Goal: Information Seeking & Learning: Learn about a topic

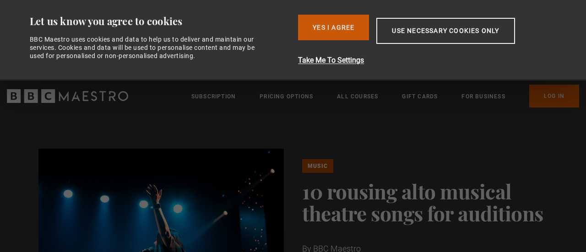
click at [316, 30] on button "Yes I Agree" at bounding box center [333, 28] width 71 height 26
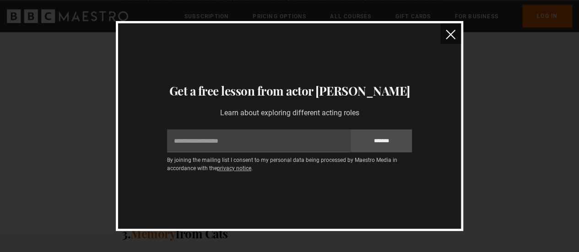
scroll to position [716, 0]
click at [451, 30] on img "close" at bounding box center [451, 35] width 10 height 10
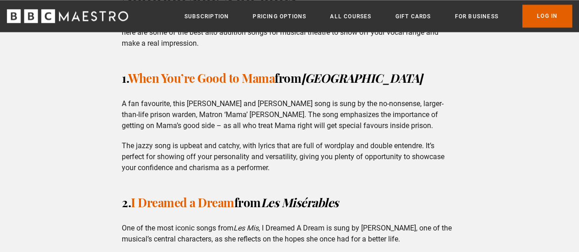
scroll to position [609, 0]
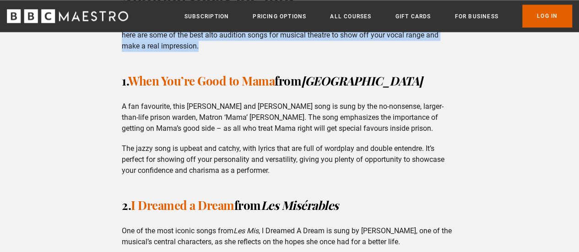
drag, startPoint x: 123, startPoint y: 33, endPoint x: 257, endPoint y: 44, distance: 134.9
click at [257, 44] on p "You should try to tailor your song choice to the character you’re auditioning f…" at bounding box center [289, 35] width 335 height 33
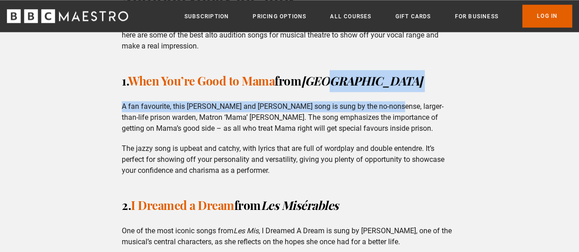
drag, startPoint x: 333, startPoint y: 77, endPoint x: 377, endPoint y: 102, distance: 50.9
click at [359, 83] on h3 "1. When You’re Good to Mama from [GEOGRAPHIC_DATA]" at bounding box center [289, 81] width 335 height 22
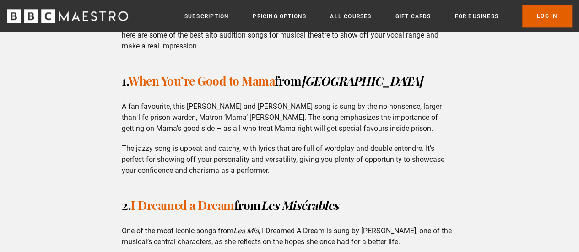
click at [201, 48] on p "You should try to tailor your song choice to the character you’re auditioning f…" at bounding box center [289, 35] width 335 height 33
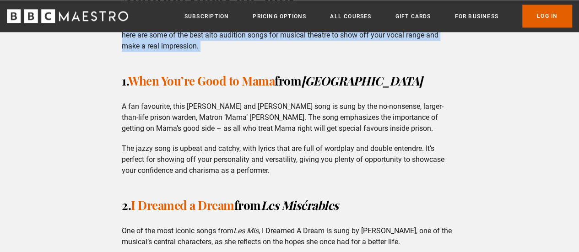
drag, startPoint x: 201, startPoint y: 48, endPoint x: 128, endPoint y: 34, distance: 74.9
click at [128, 34] on p "You should try to tailor your song choice to the character you’re auditioning f…" at bounding box center [289, 35] width 335 height 33
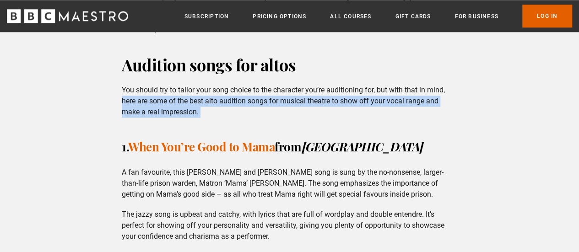
scroll to position [543, 0]
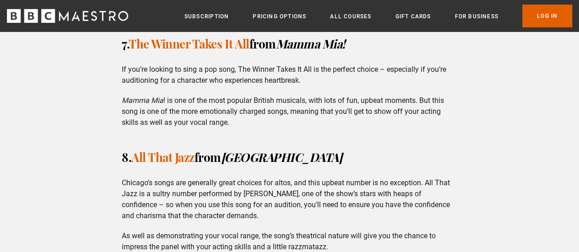
scroll to position [1449, 0]
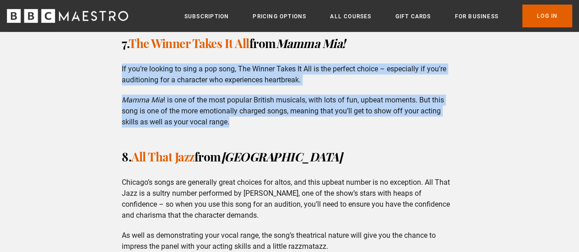
drag, startPoint x: 123, startPoint y: 56, endPoint x: 291, endPoint y: 110, distance: 176.2
click at [123, 64] on p "If you’re looking to sing a pop song, The Winner Takes It All is the perfect ch…" at bounding box center [289, 75] width 335 height 22
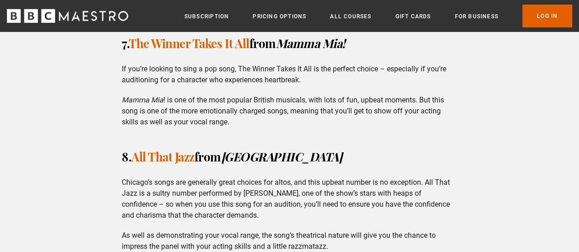
drag, startPoint x: 252, startPoint y: 117, endPoint x: 208, endPoint y: 81, distance: 56.7
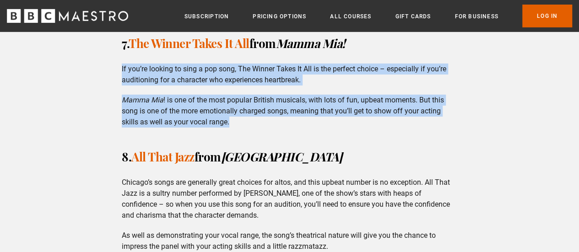
drag, startPoint x: 122, startPoint y: 58, endPoint x: 268, endPoint y: 113, distance: 156.7
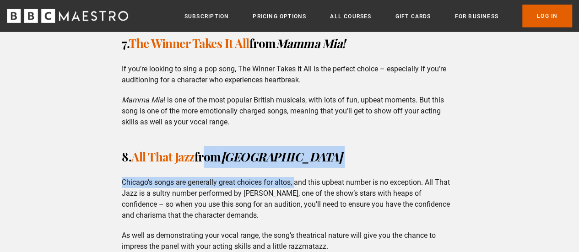
drag, startPoint x: 204, startPoint y: 145, endPoint x: 296, endPoint y: 157, distance: 92.8
click at [167, 177] on p "Chicago’s songs are generally great choices for altos, and this upbeat number i…" at bounding box center [289, 199] width 335 height 44
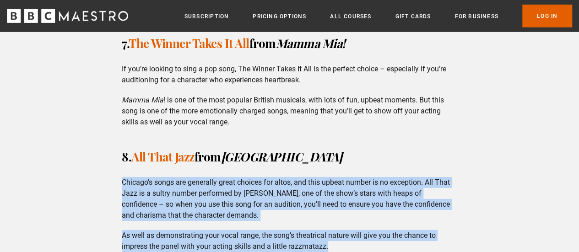
drag, startPoint x: 123, startPoint y: 172, endPoint x: 331, endPoint y: 234, distance: 217.5
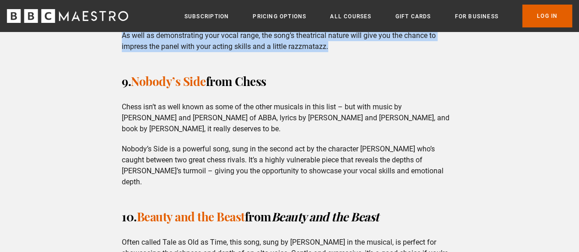
scroll to position [1648, 0]
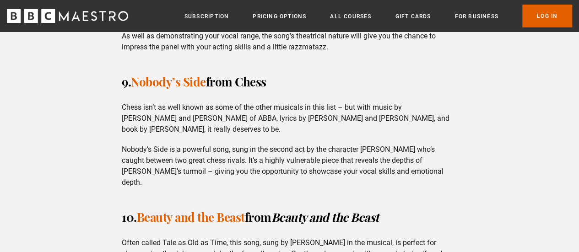
click at [385, 147] on p "Nobody’s Side is a powerful song, sung in the second act by the character [PERS…" at bounding box center [289, 166] width 335 height 44
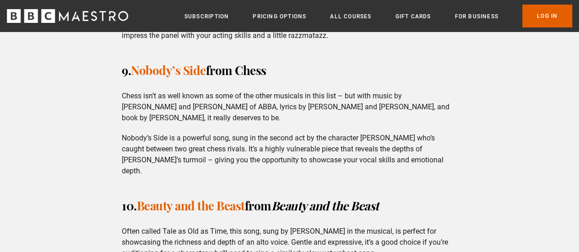
scroll to position [1643, 0]
